Goal: Task Accomplishment & Management: Manage account settings

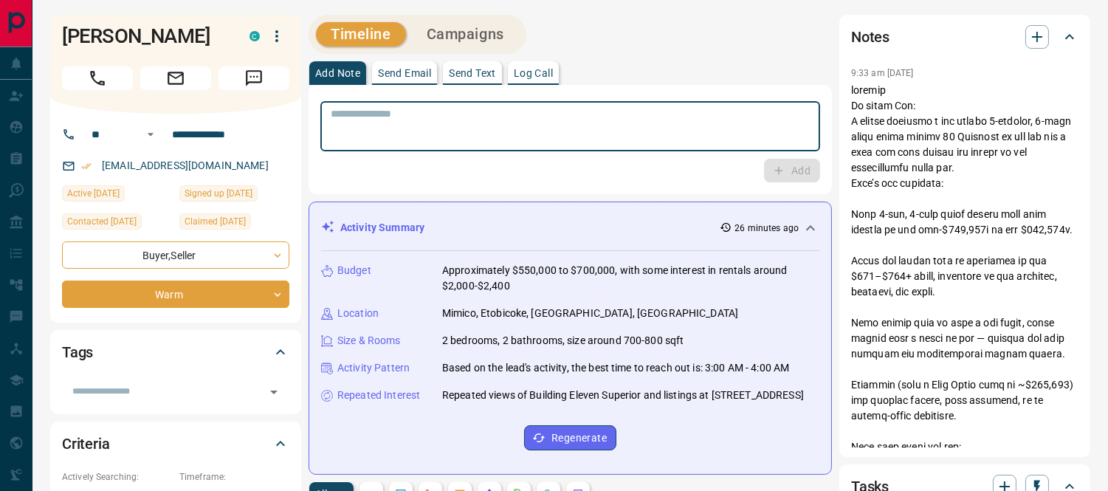
click at [509, 131] on textarea at bounding box center [570, 127] width 479 height 38
click at [1068, 30] on icon at bounding box center [1070, 37] width 18 height 18
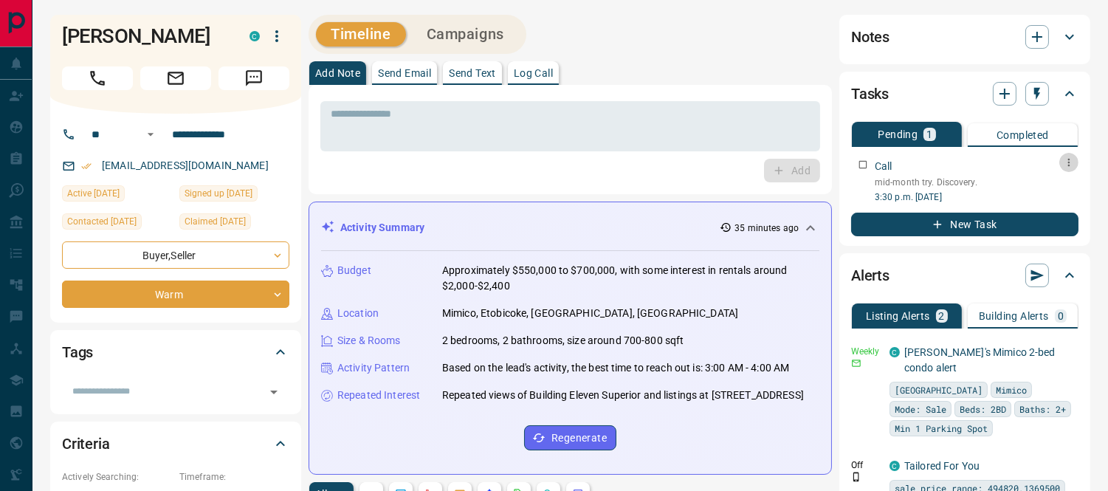
click at [1065, 163] on icon "button" at bounding box center [1069, 163] width 12 height 12
click at [1051, 193] on li "Edit" at bounding box center [1045, 190] width 65 height 22
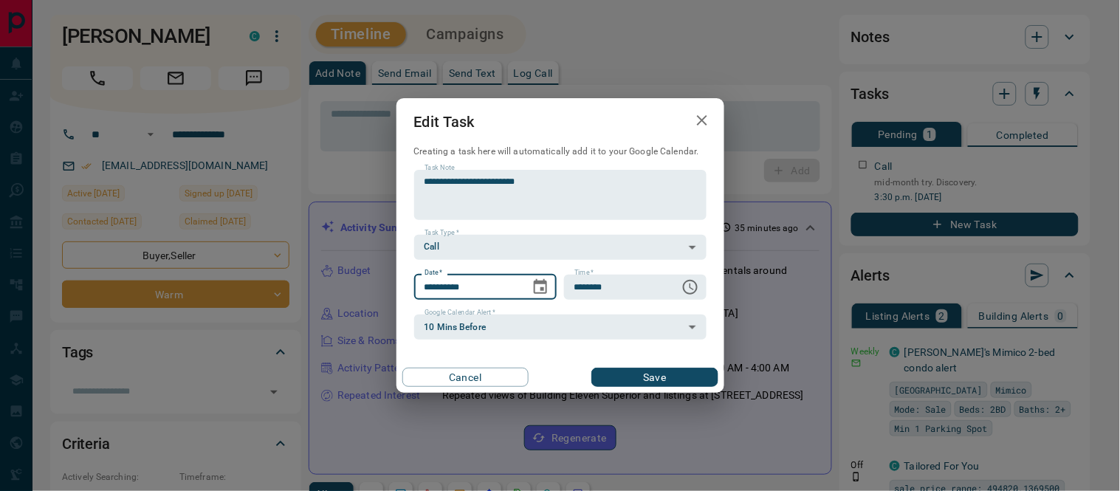
click at [453, 286] on input "**********" at bounding box center [467, 287] width 106 height 25
click at [540, 288] on icon "Choose date, selected date is Oct 15, 2025" at bounding box center [540, 286] width 13 height 15
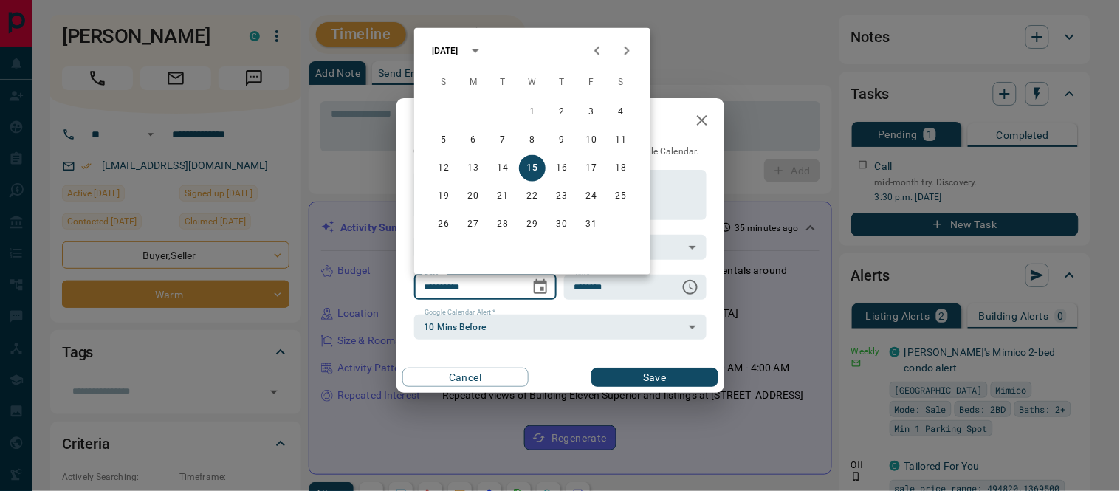
click at [792, 81] on div "**********" at bounding box center [560, 245] width 1120 height 491
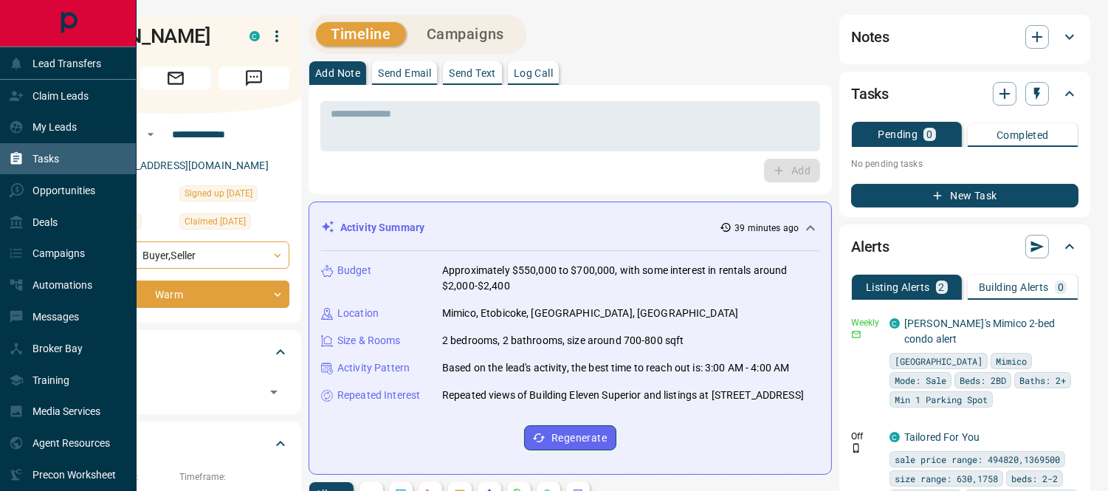
click at [39, 153] on p "Tasks" at bounding box center [45, 159] width 27 height 12
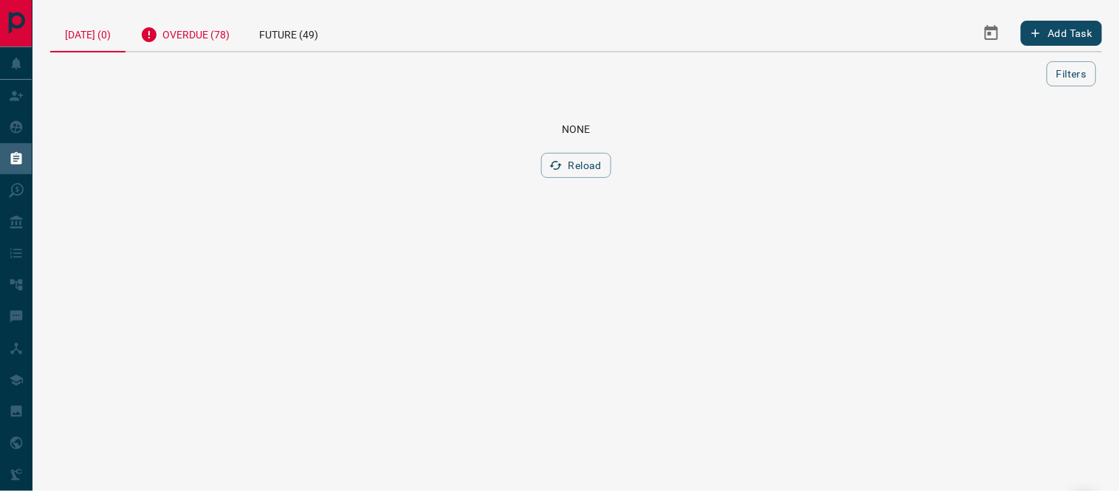
click at [225, 32] on div "Overdue (78)" at bounding box center [185, 33] width 119 height 36
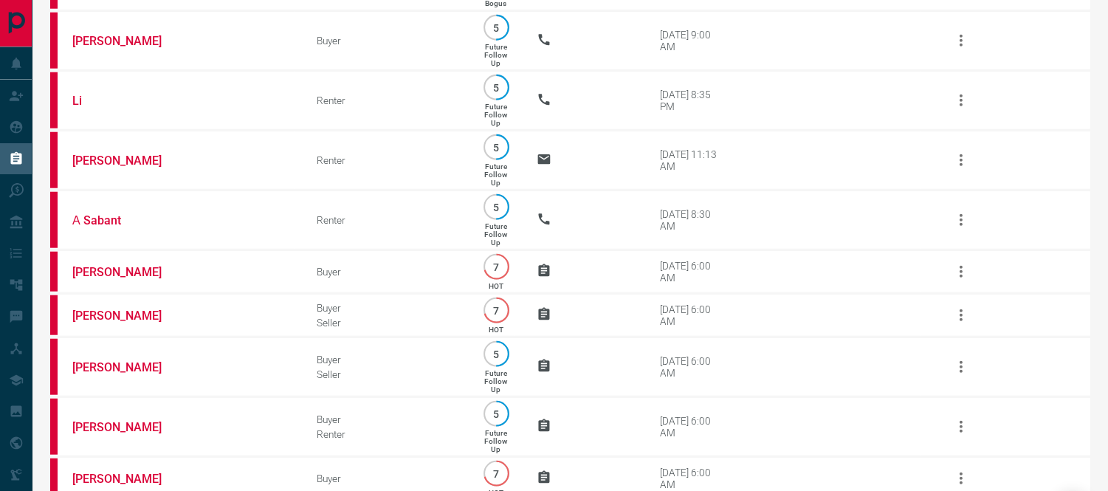
scroll to position [3378, 0]
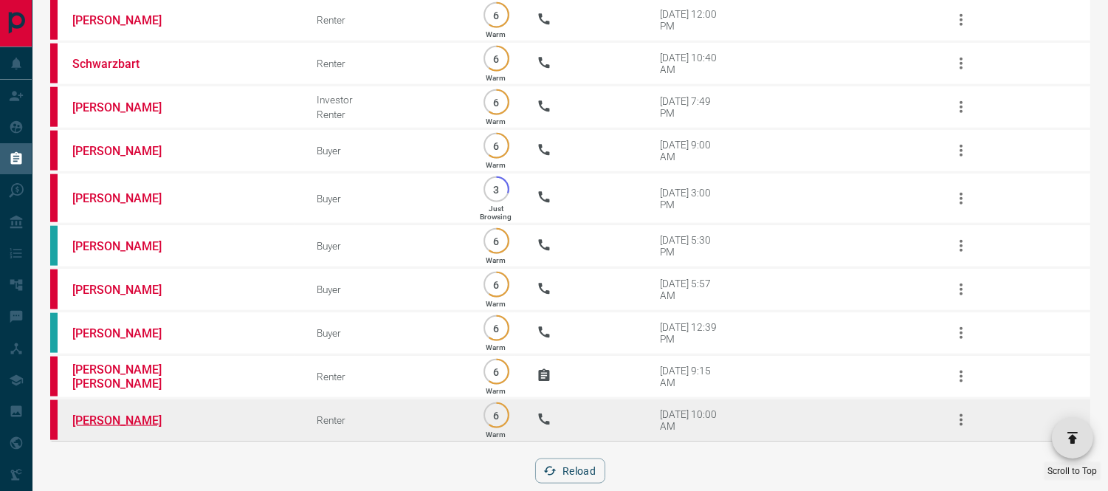
click at [99, 413] on link "[PERSON_NAME]" at bounding box center [127, 420] width 111 height 14
click at [963, 411] on icon "button" at bounding box center [961, 420] width 18 height 18
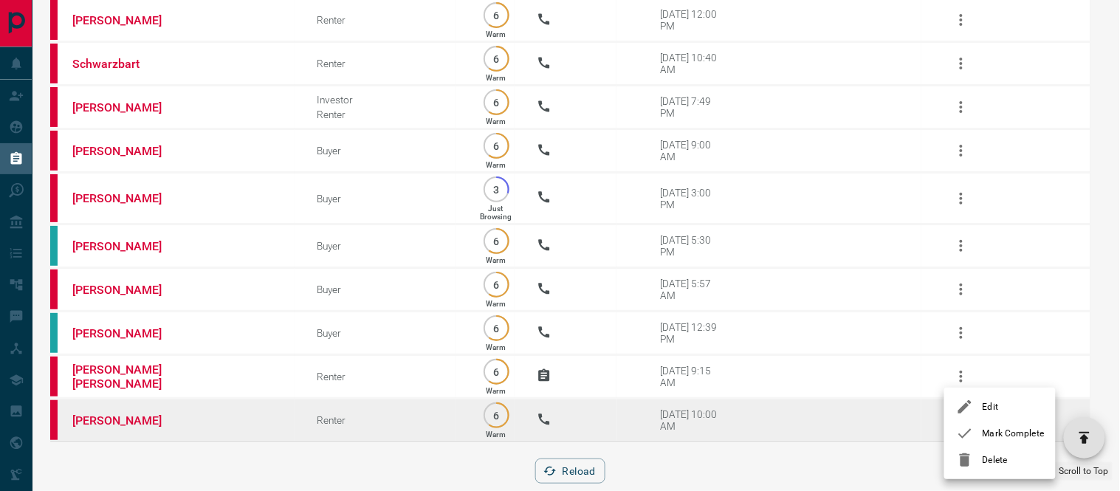
drag, startPoint x: 970, startPoint y: 441, endPoint x: 63, endPoint y: 395, distance: 907.7
click at [970, 440] on icon at bounding box center [965, 434] width 18 height 18
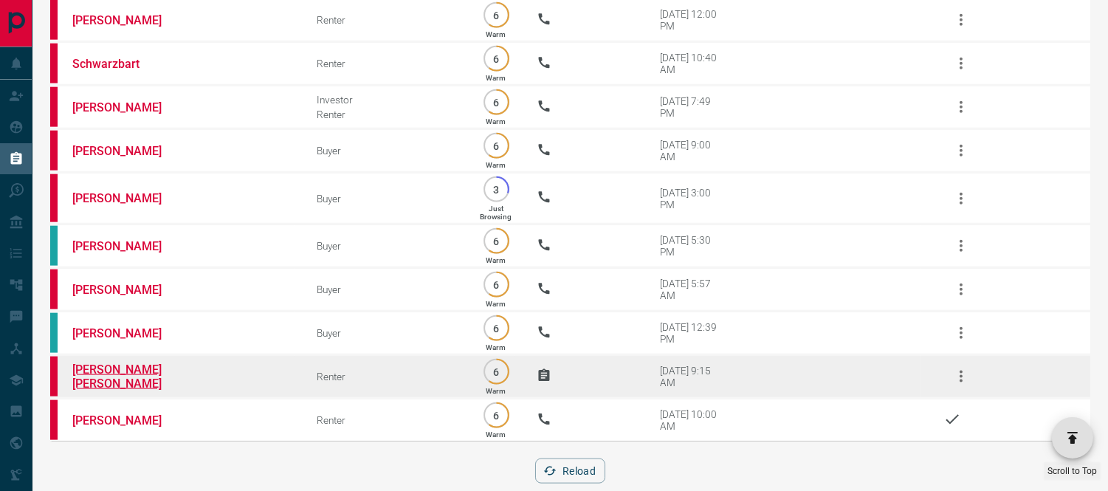
click at [143, 362] on link "[PERSON_NAME] [PERSON_NAME]" at bounding box center [127, 376] width 111 height 28
click at [964, 368] on icon "button" at bounding box center [961, 377] width 18 height 18
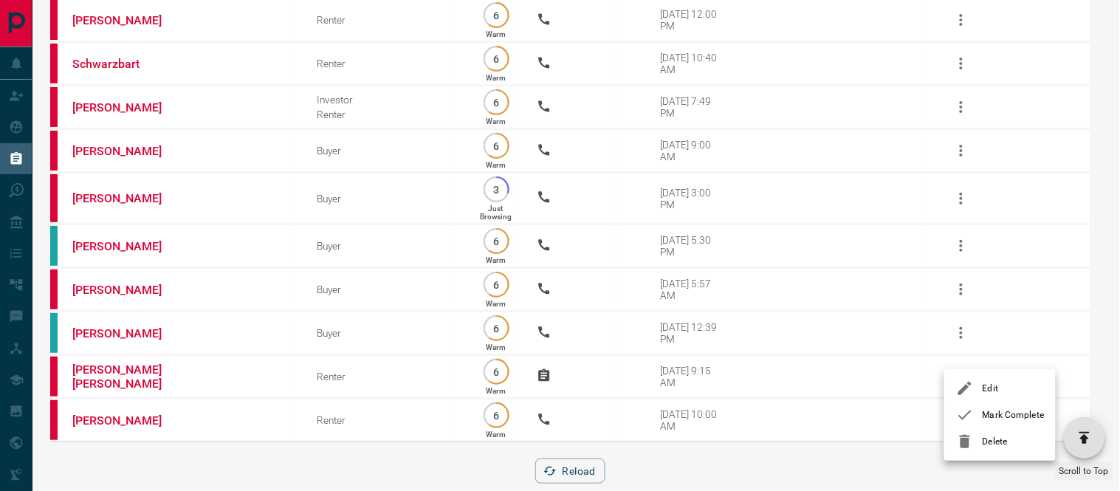
click at [966, 424] on li "Mark Complete" at bounding box center [999, 415] width 111 height 27
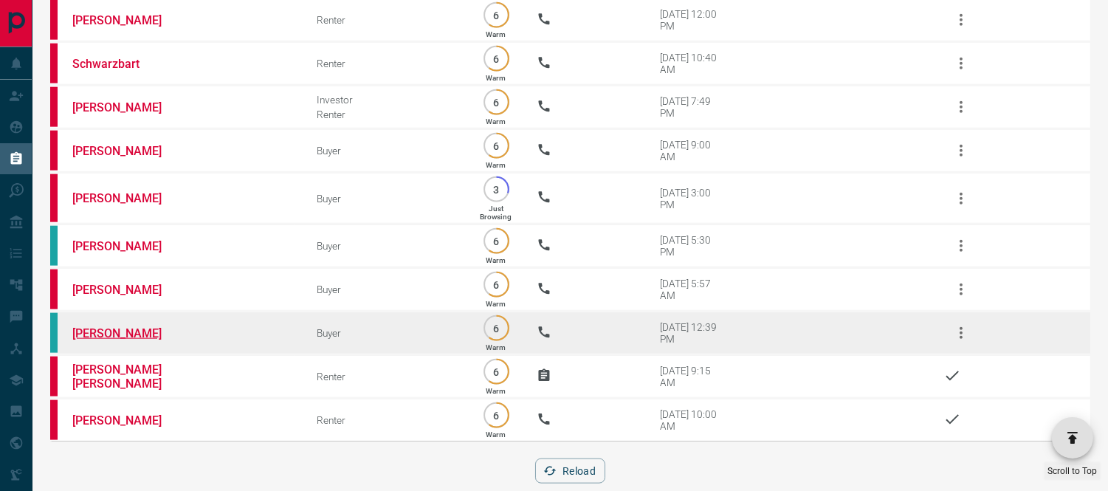
click at [104, 326] on link "[PERSON_NAME]" at bounding box center [127, 333] width 111 height 14
click at [960, 324] on icon "button" at bounding box center [961, 333] width 18 height 18
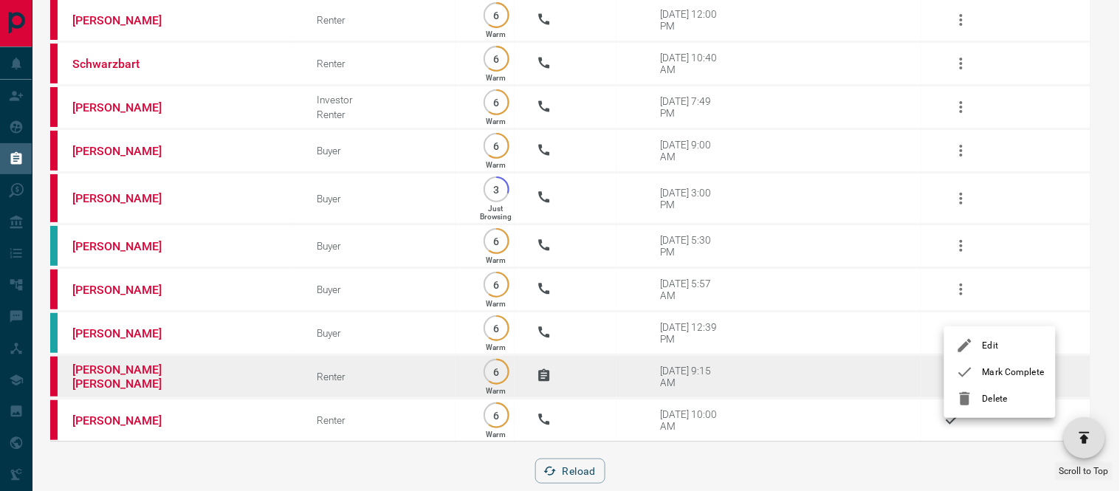
drag, startPoint x: 951, startPoint y: 372, endPoint x: 766, endPoint y: 357, distance: 185.2
click at [952, 372] on li "Mark Complete" at bounding box center [999, 372] width 111 height 27
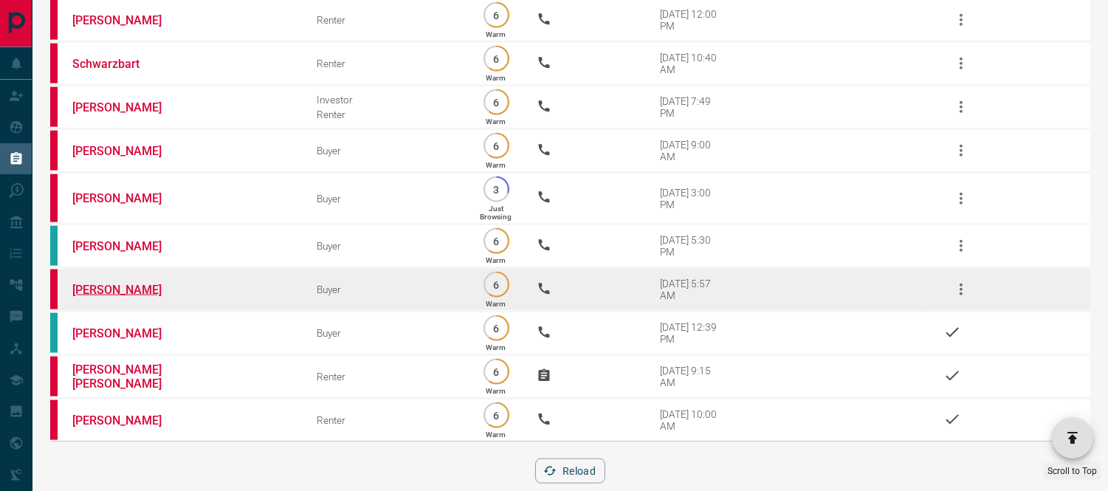
click at [116, 283] on link "[PERSON_NAME]" at bounding box center [127, 290] width 111 height 14
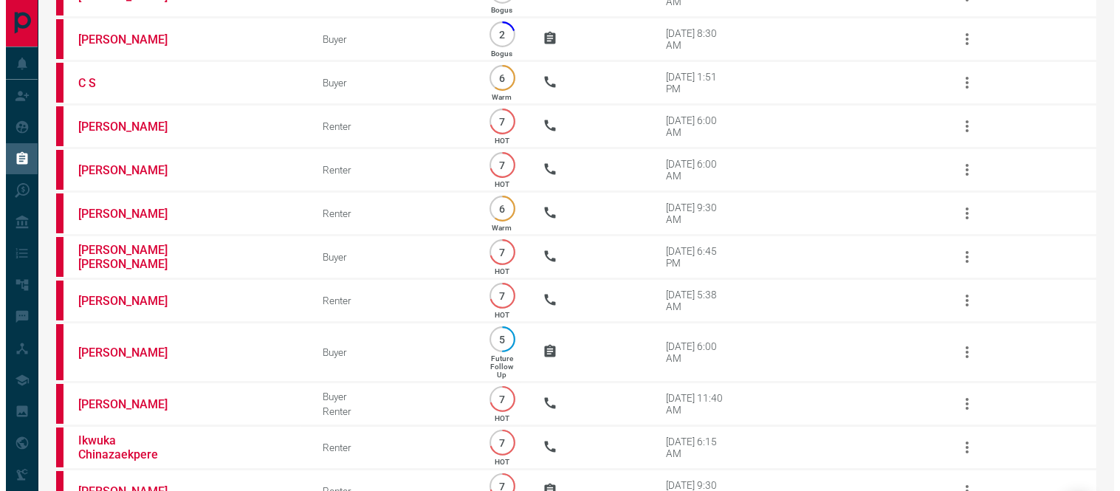
scroll to position [0, 0]
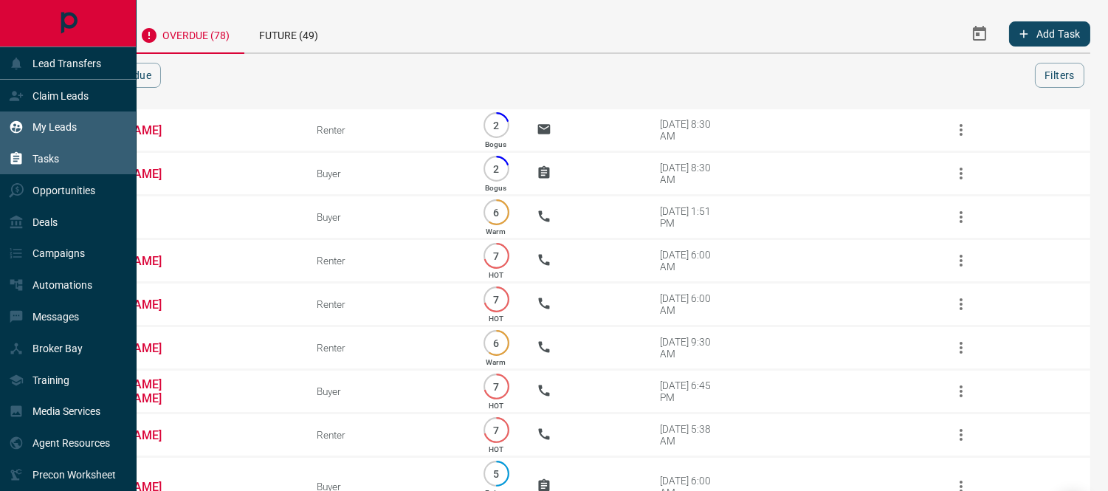
click at [32, 127] on div "My Leads" at bounding box center [43, 127] width 68 height 24
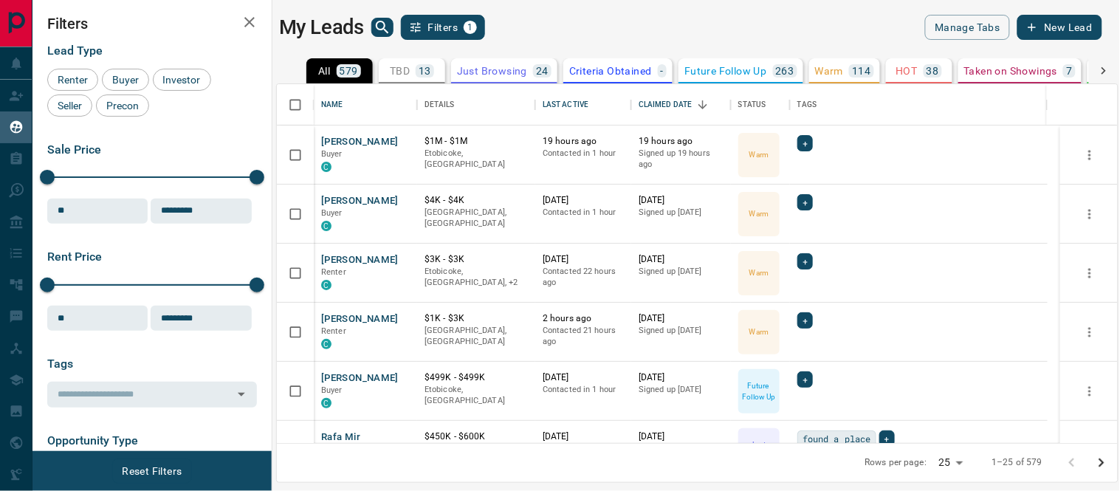
scroll to position [346, 828]
click at [385, 31] on icon "search button" at bounding box center [383, 27] width 18 height 18
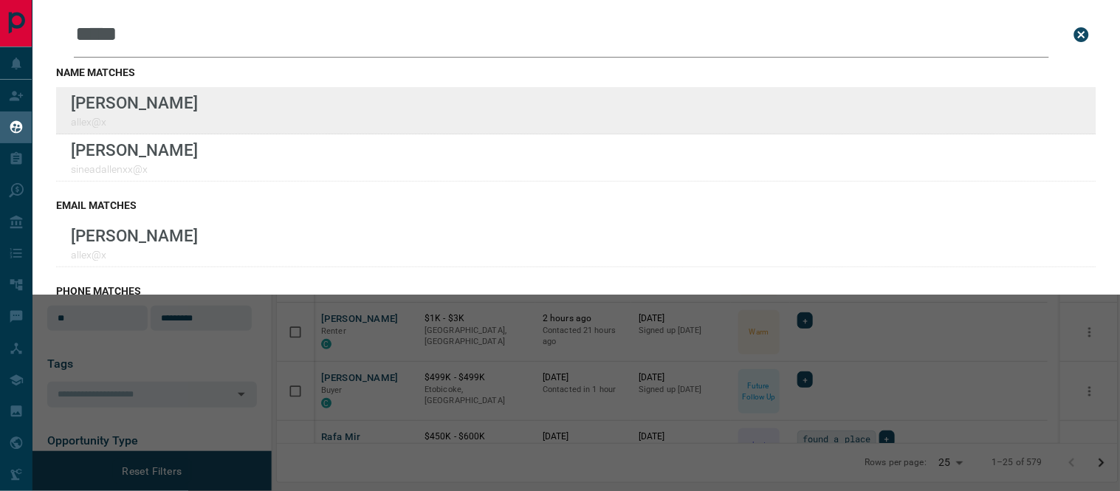
type input "*****"
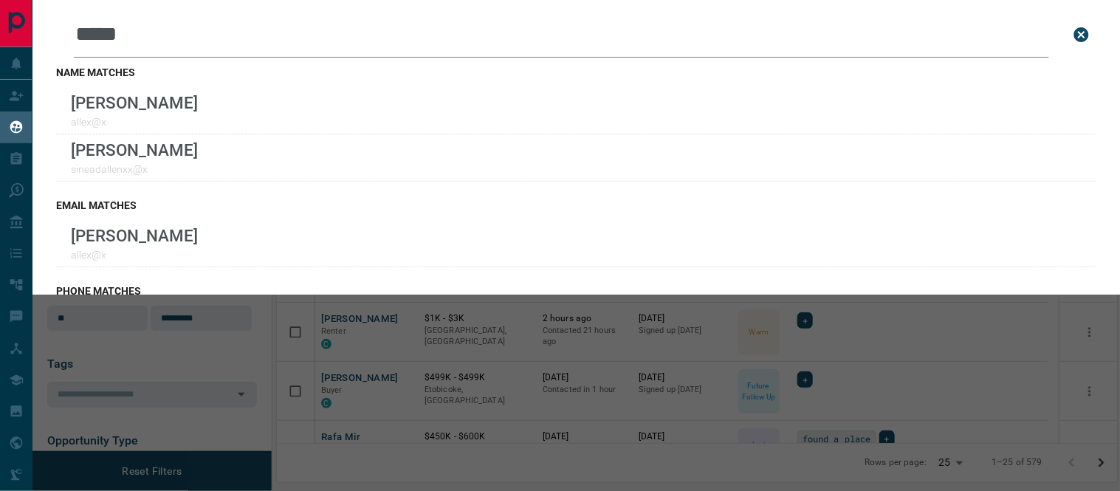
click at [1073, 32] on icon "close search bar" at bounding box center [1082, 35] width 18 height 18
